Goal: Information Seeking & Learning: Learn about a topic

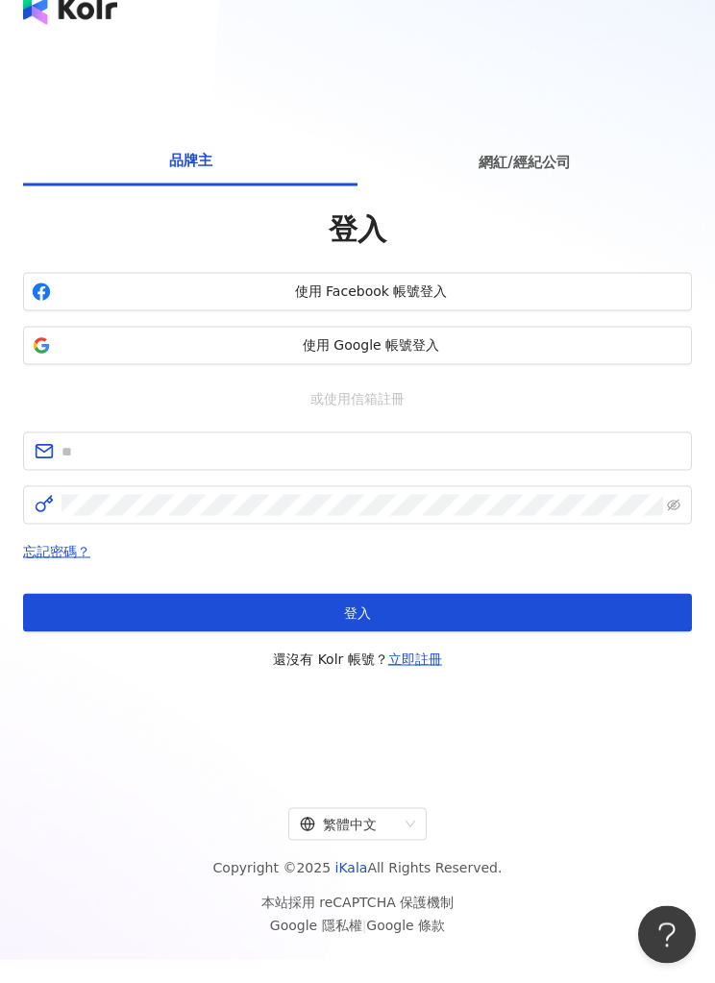
click at [414, 356] on span "使用 Google 帳號登入" at bounding box center [371, 345] width 625 height 19
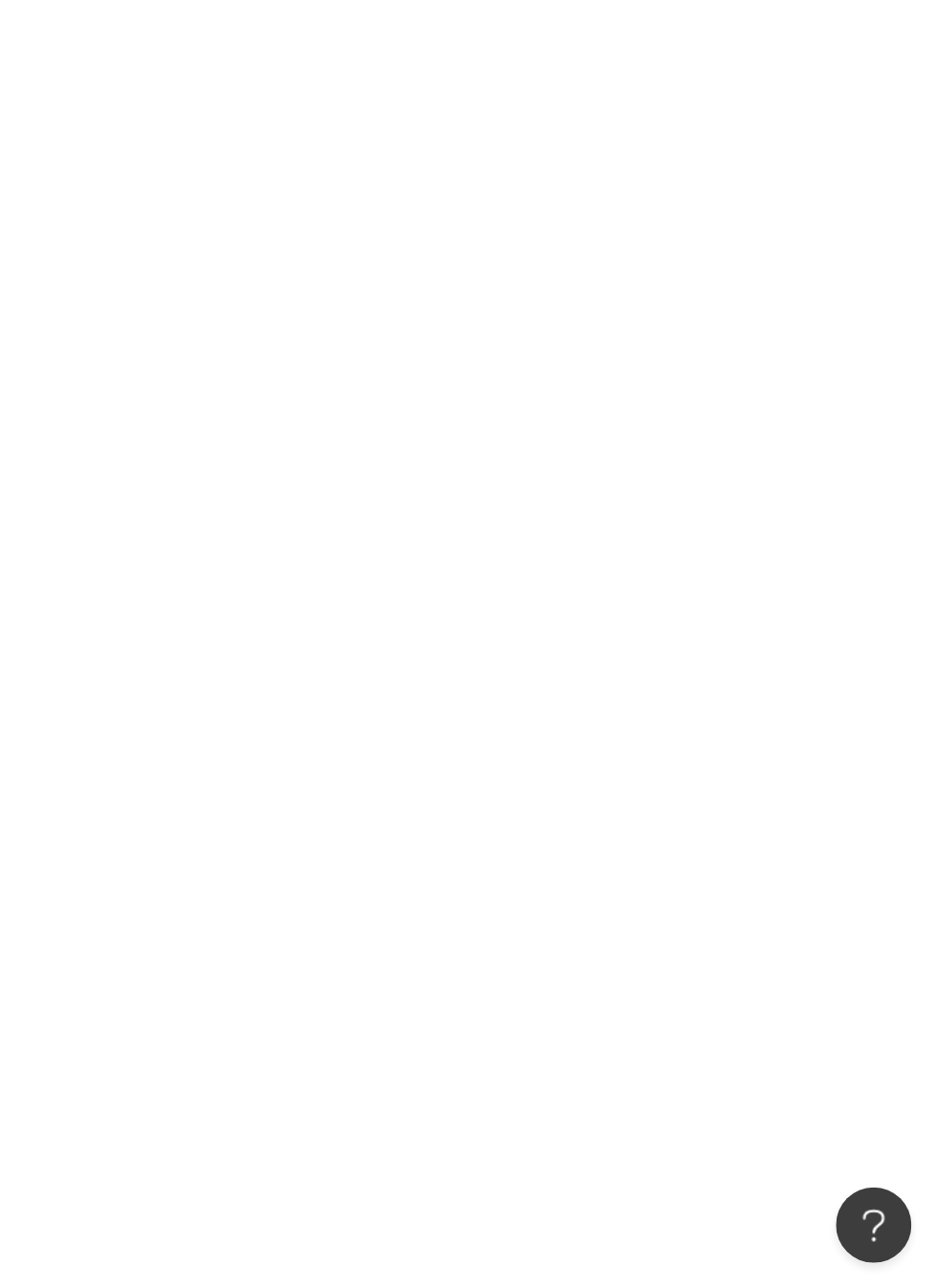
scroll to position [87, 0]
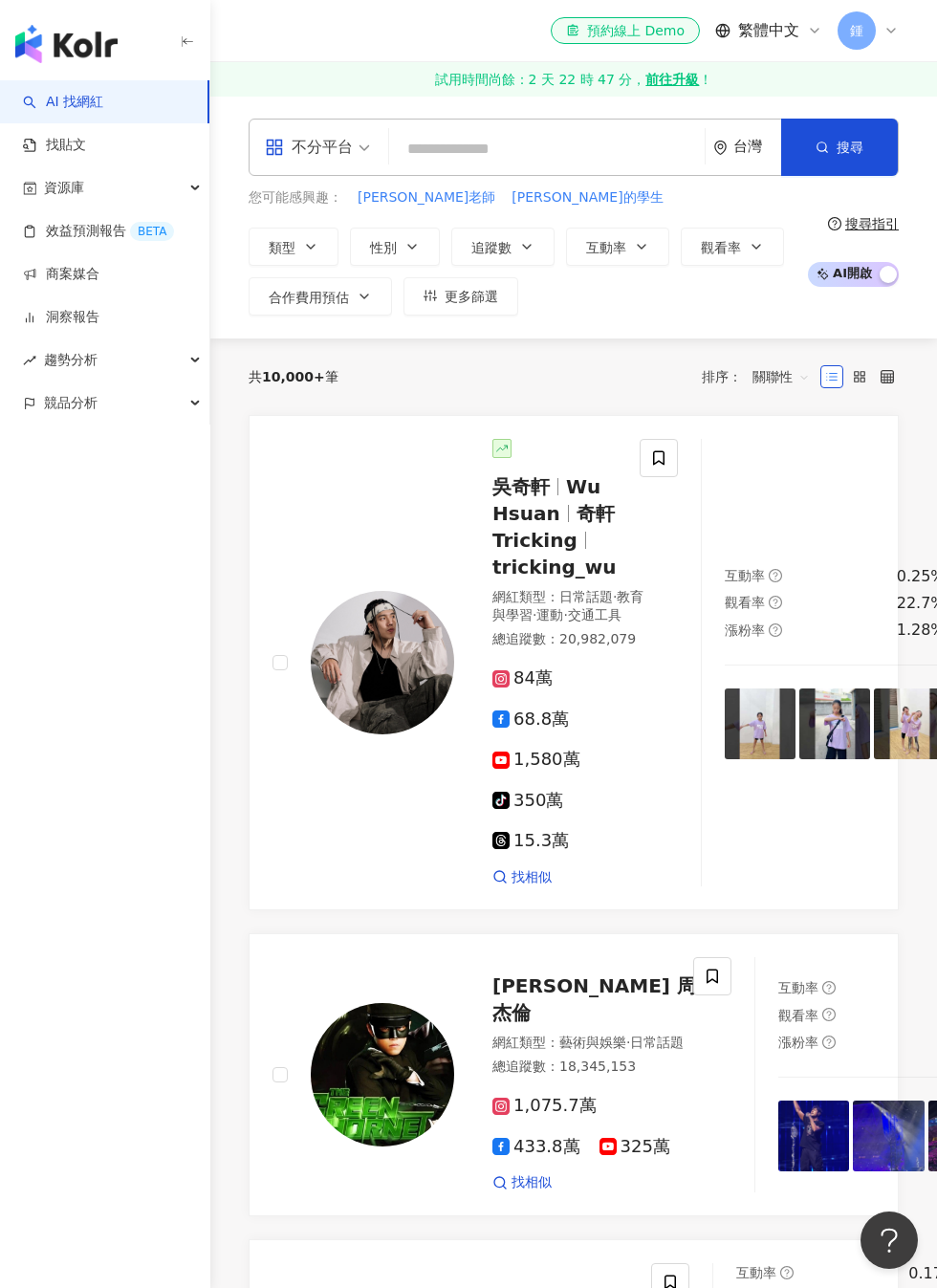
click at [167, 196] on div "資源庫" at bounding box center [104, 187] width 210 height 43
click at [543, 143] on input "search" at bounding box center [547, 149] width 300 height 37
click at [534, 145] on input "search" at bounding box center [547, 149] width 300 height 37
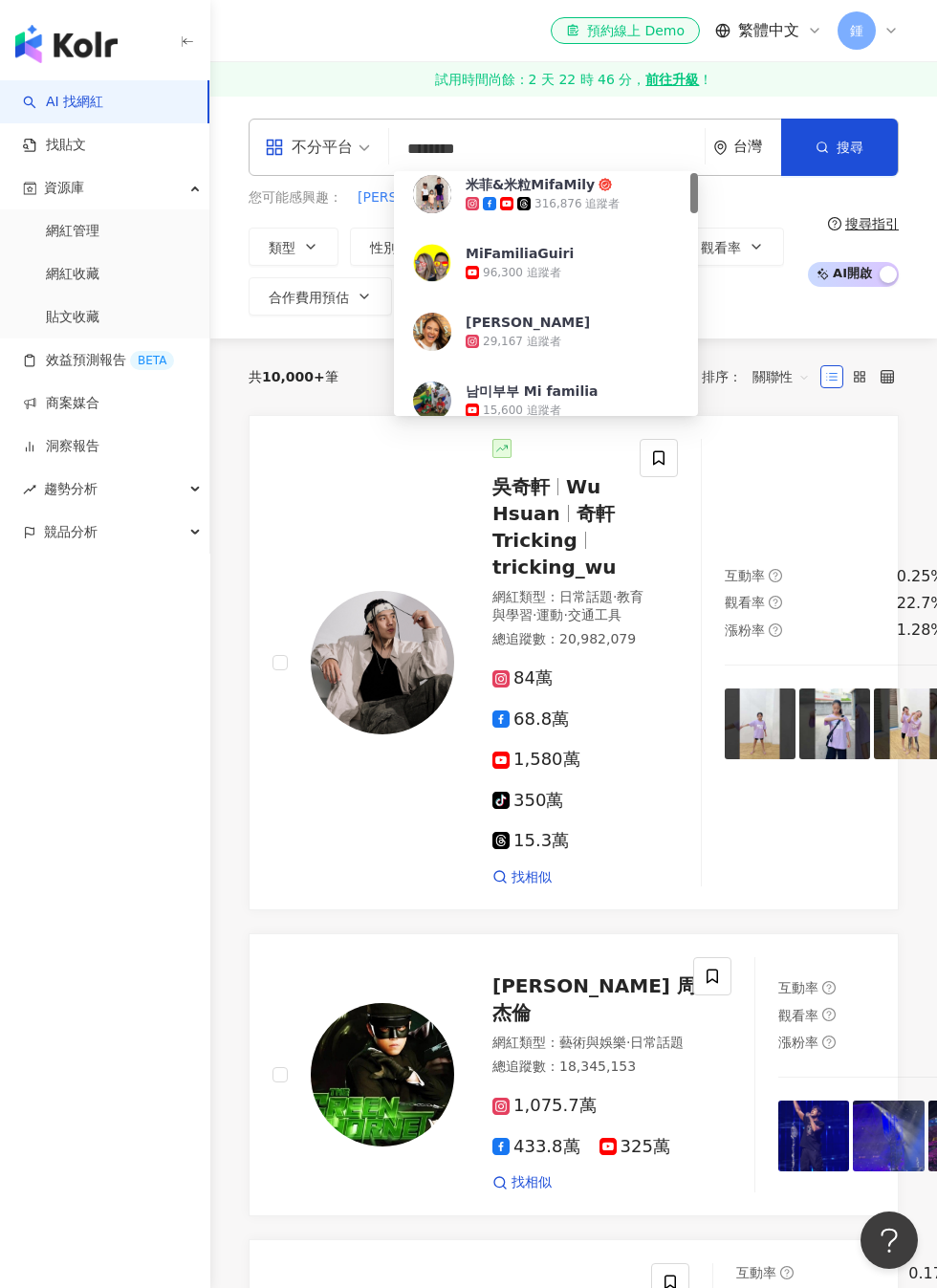
scroll to position [9, 0]
type input "*********"
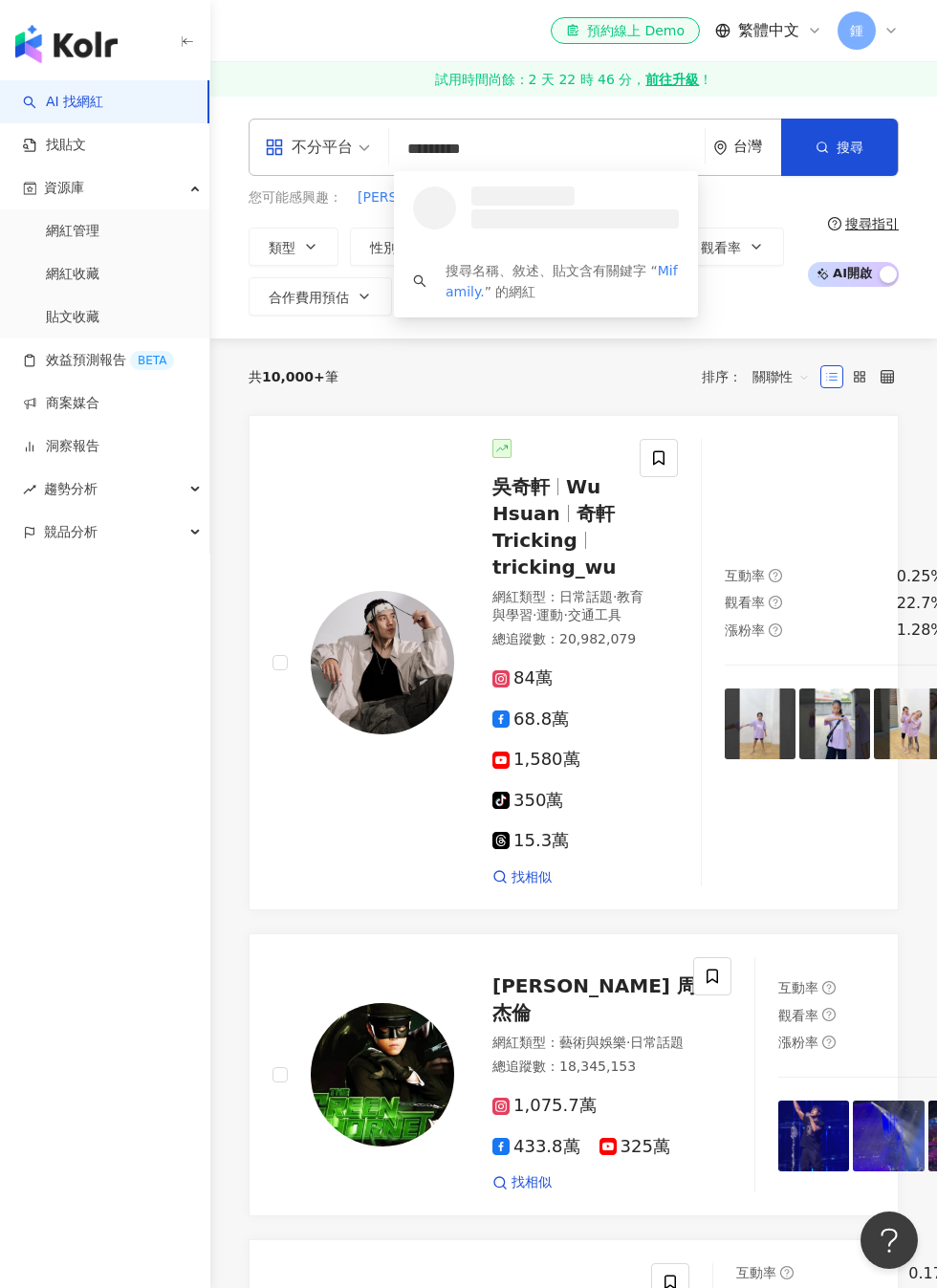
scroll to position [0, 0]
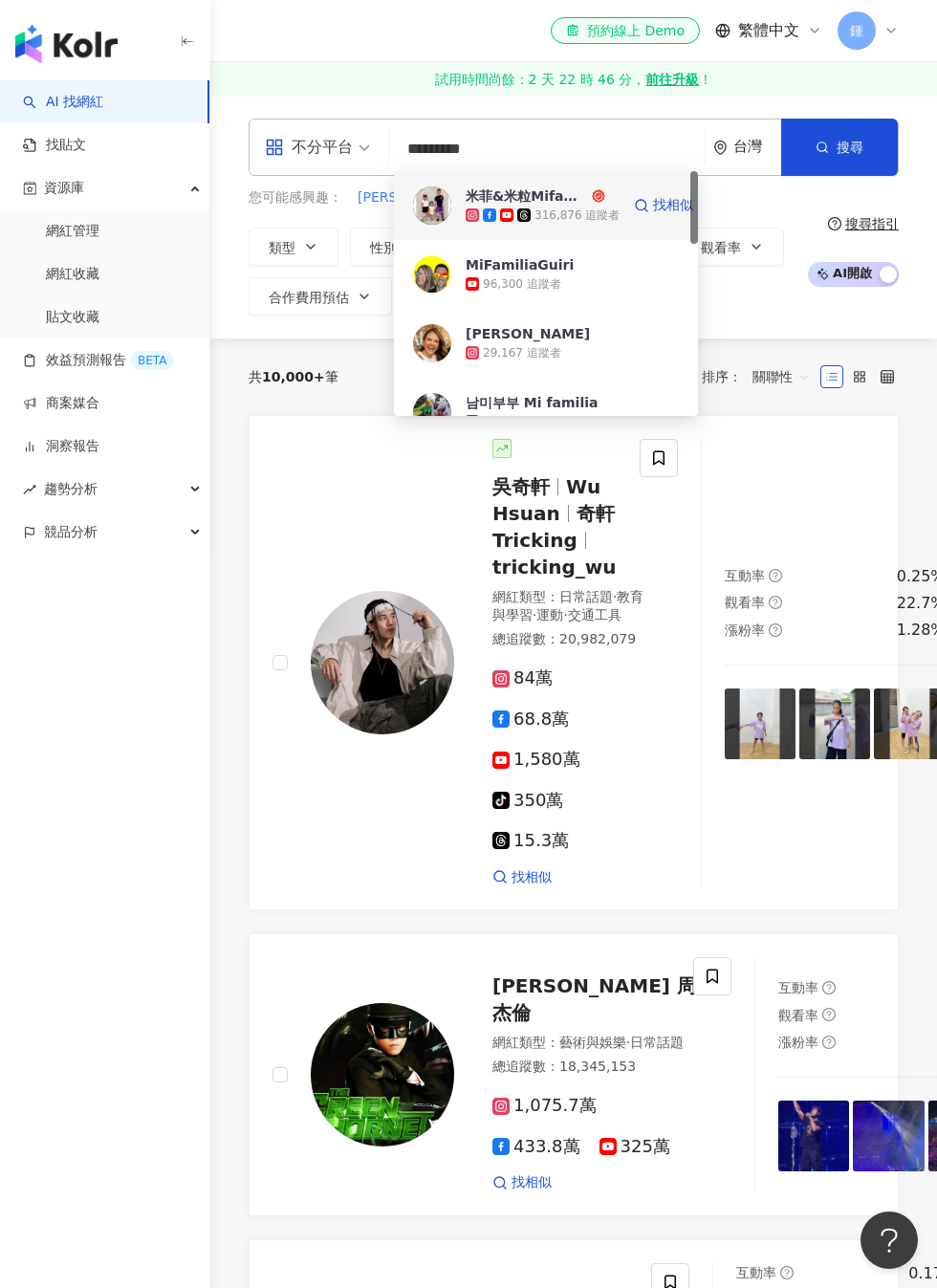
click at [543, 208] on div "316,876 追蹤者" at bounding box center [577, 216] width 86 height 16
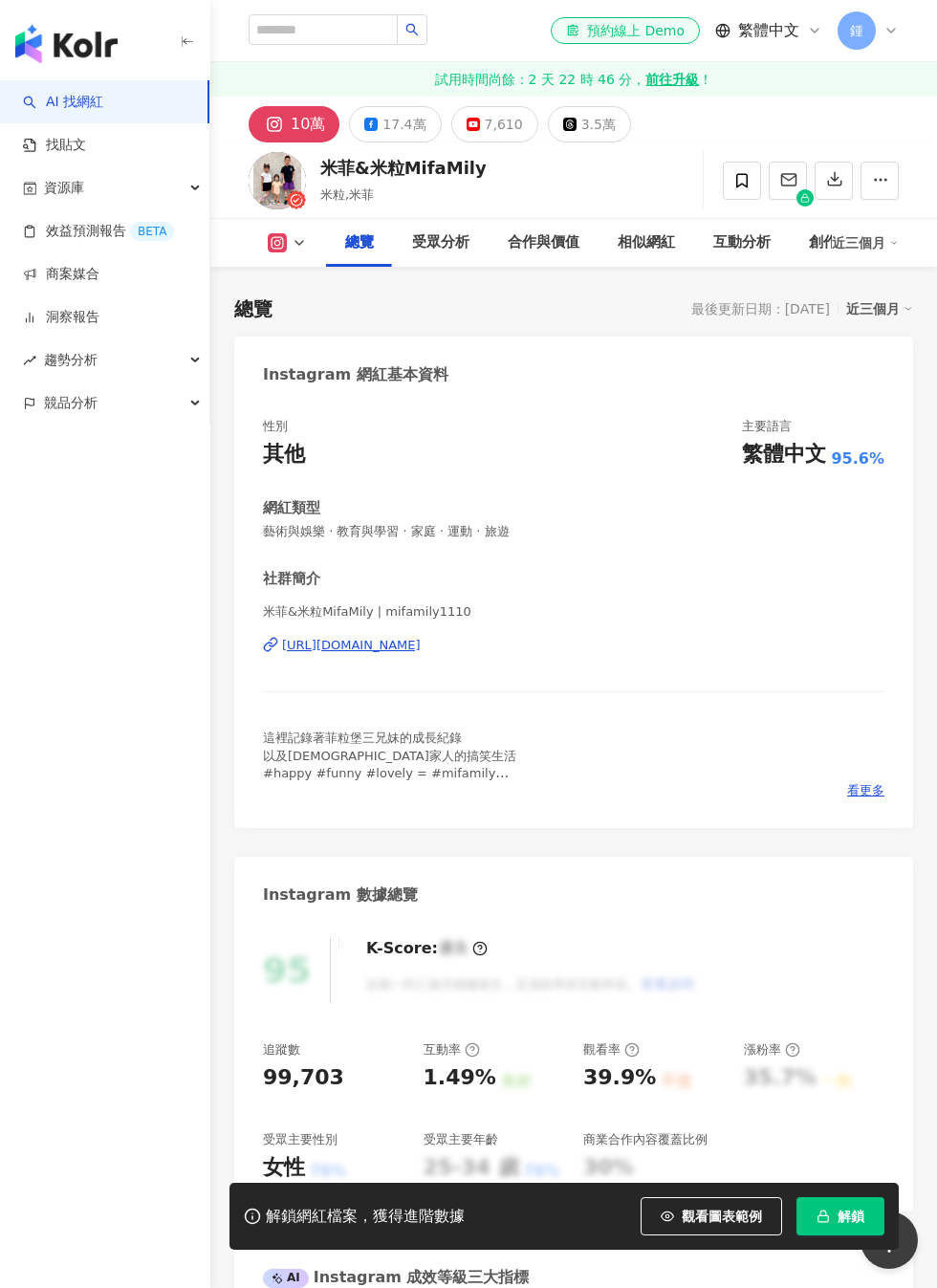
scroll to position [802, 0]
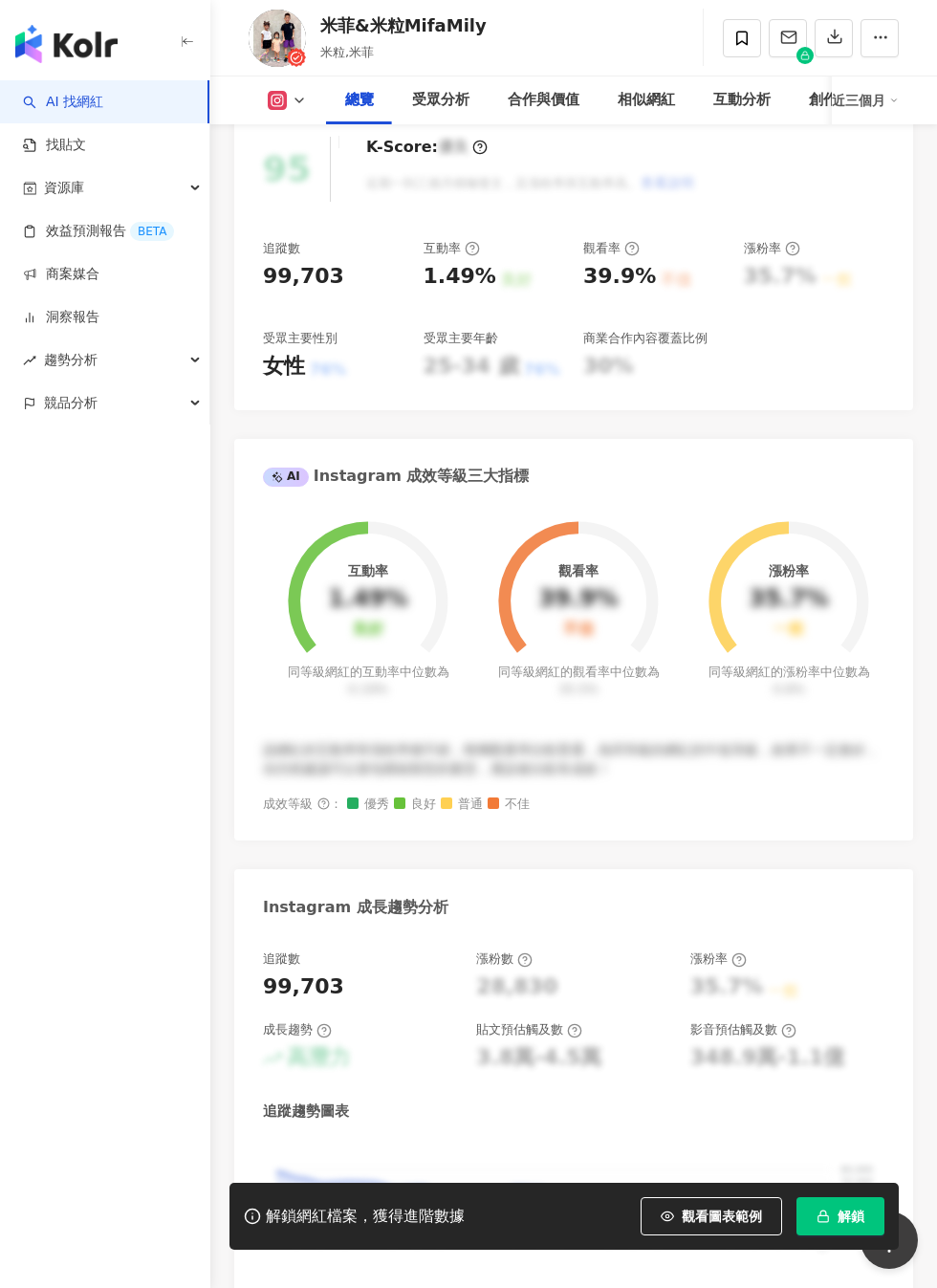
click at [842, 1223] on span "解鎖" at bounding box center [850, 1215] width 27 height 15
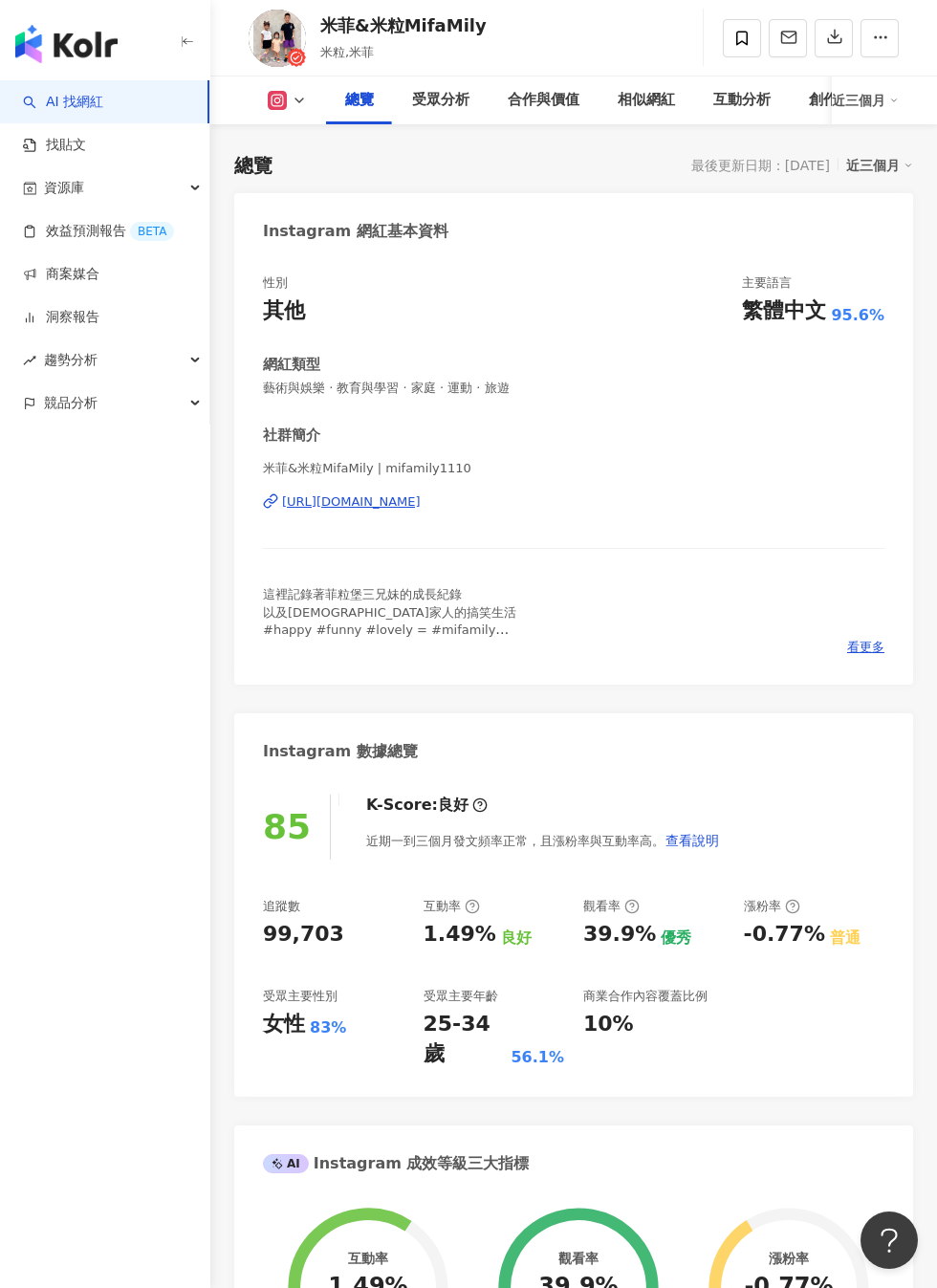
scroll to position [1816, 0]
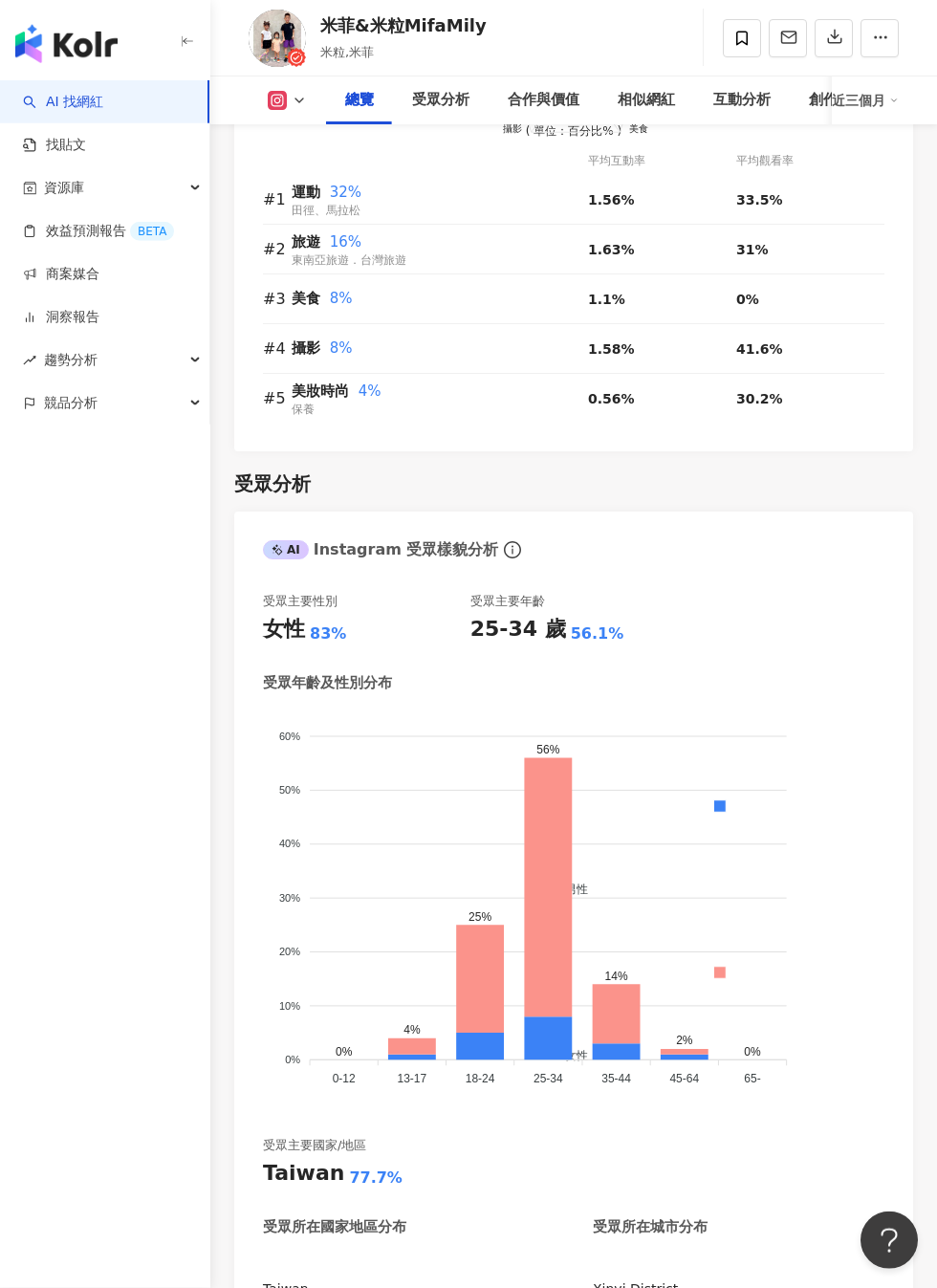
scroll to position [2319, 0]
